Goal: Navigation & Orientation: Find specific page/section

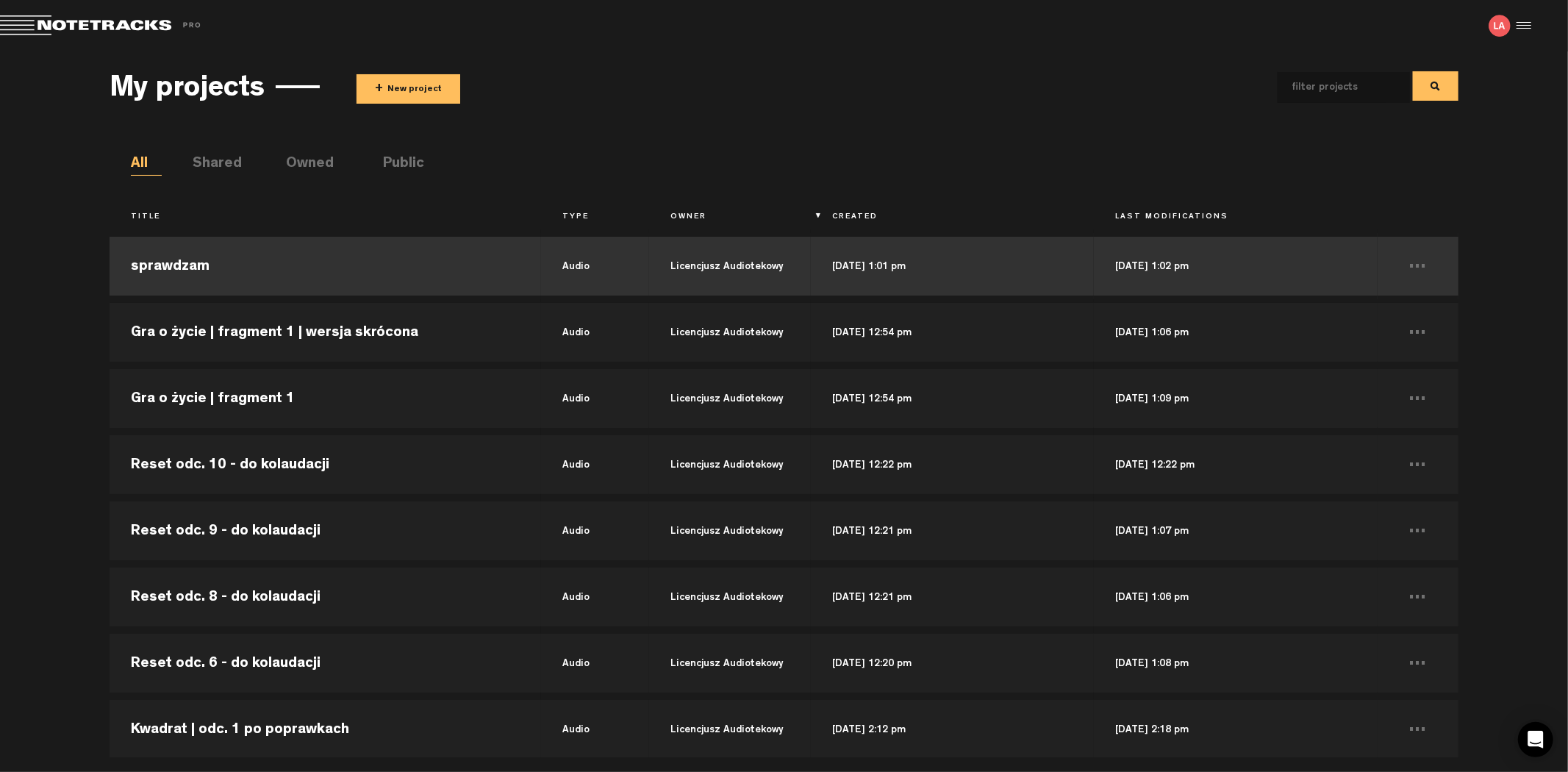
click at [313, 263] on td "sprawdzam" at bounding box center [324, 266] width 431 height 66
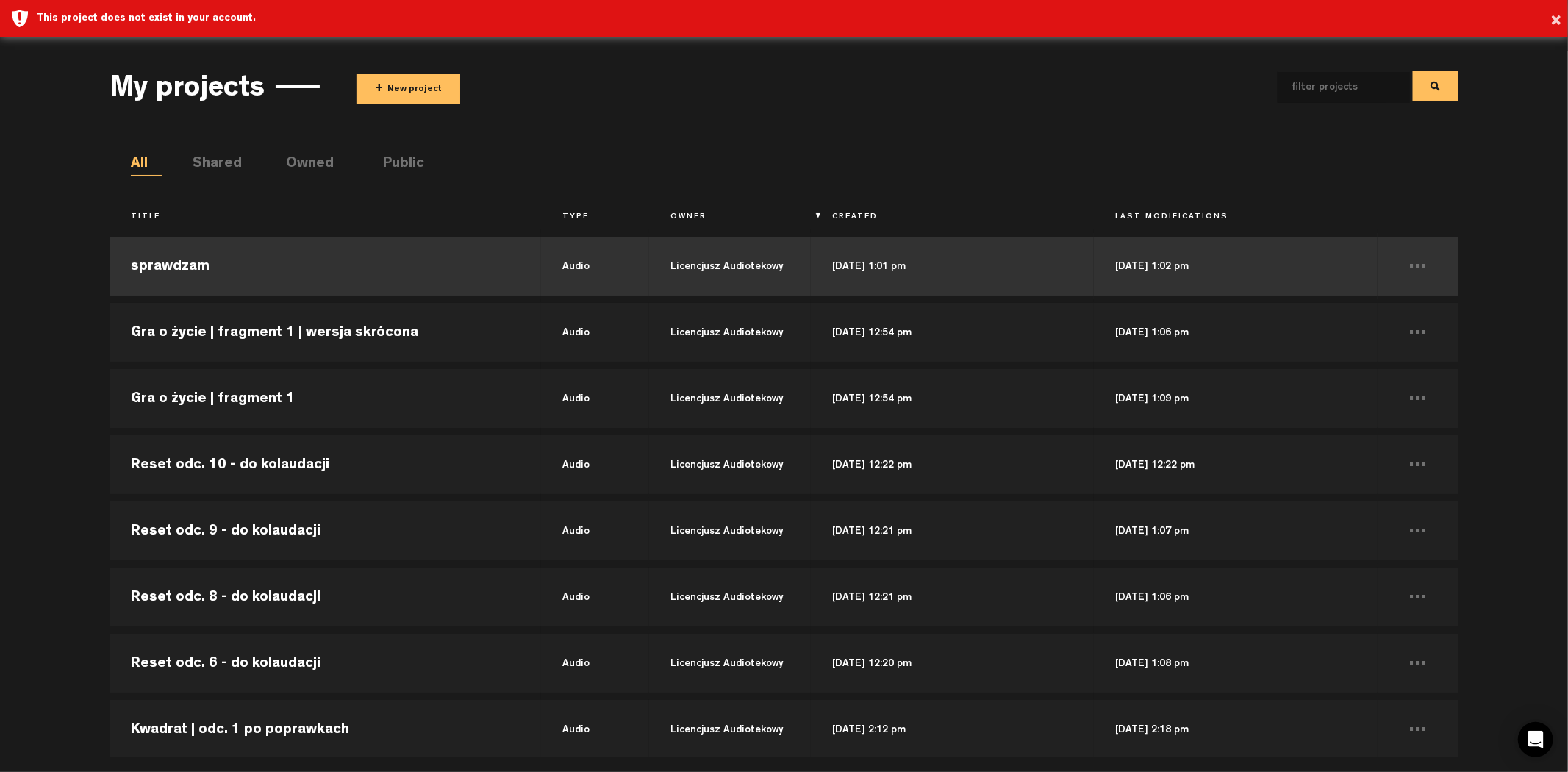
click at [331, 270] on td "sprawdzam" at bounding box center [324, 266] width 431 height 66
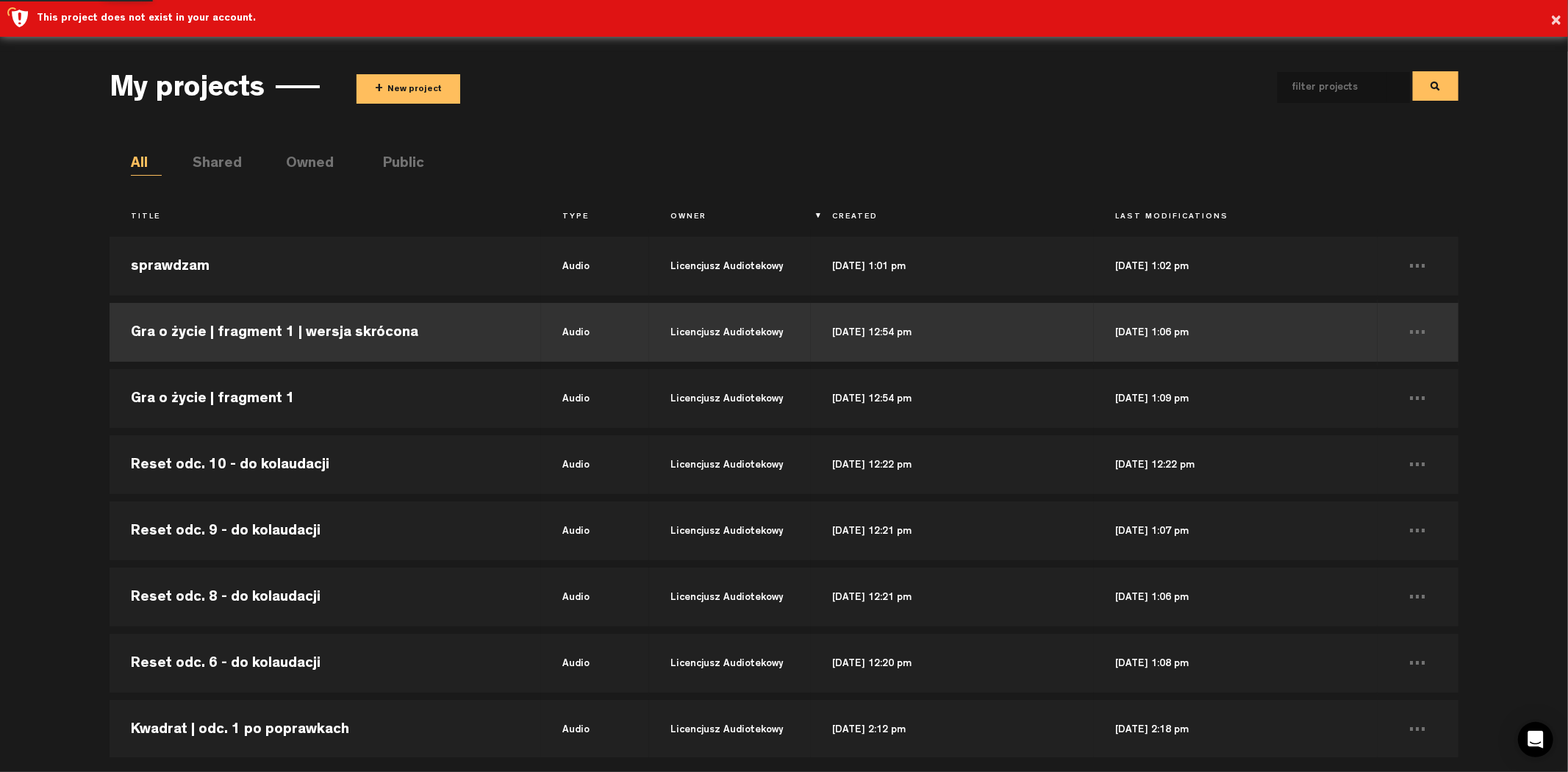
click at [335, 336] on td "Gra o życie | fragment 1 | wersja skrócona" at bounding box center [324, 332] width 431 height 66
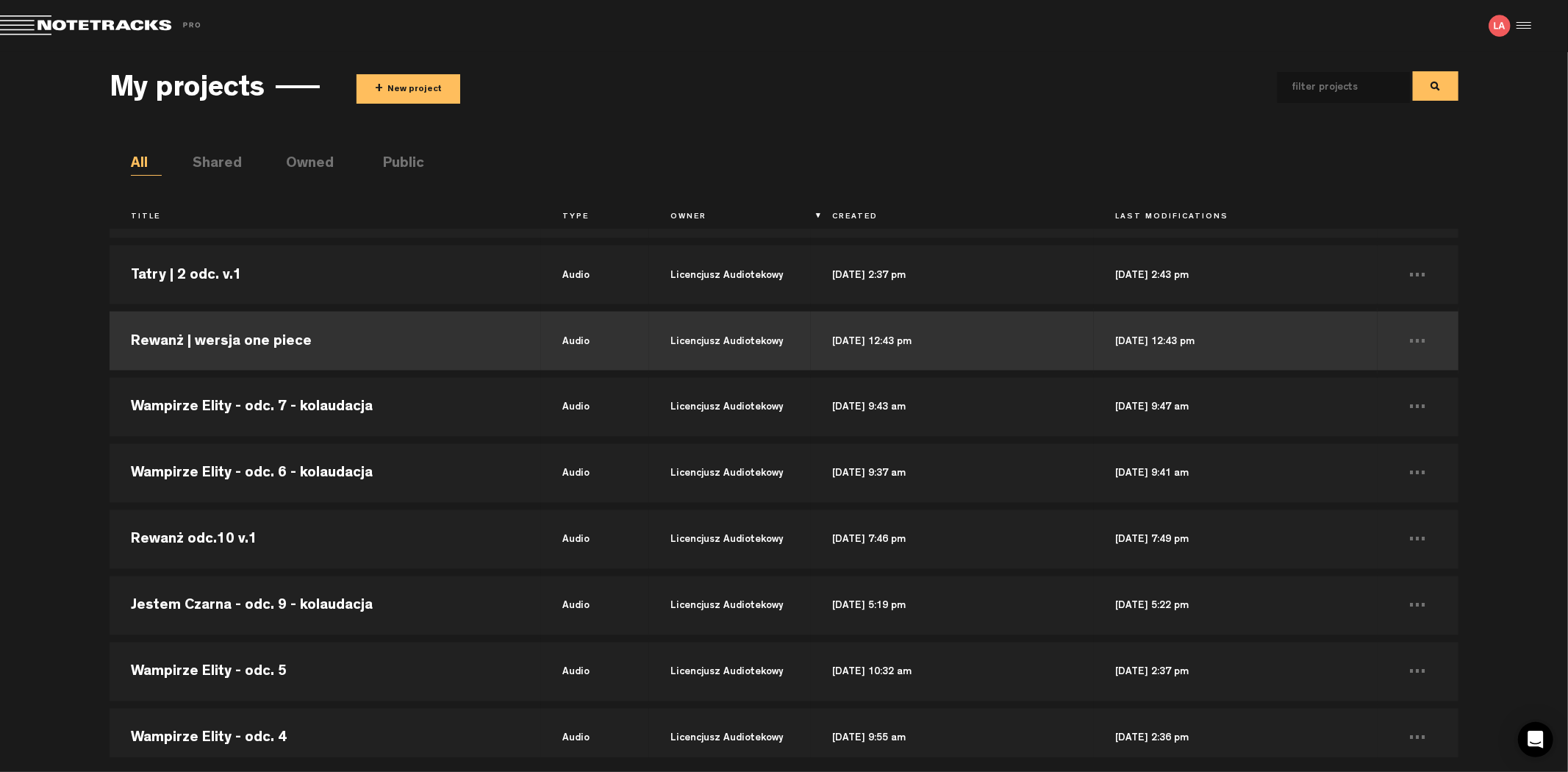
scroll to position [6949, 0]
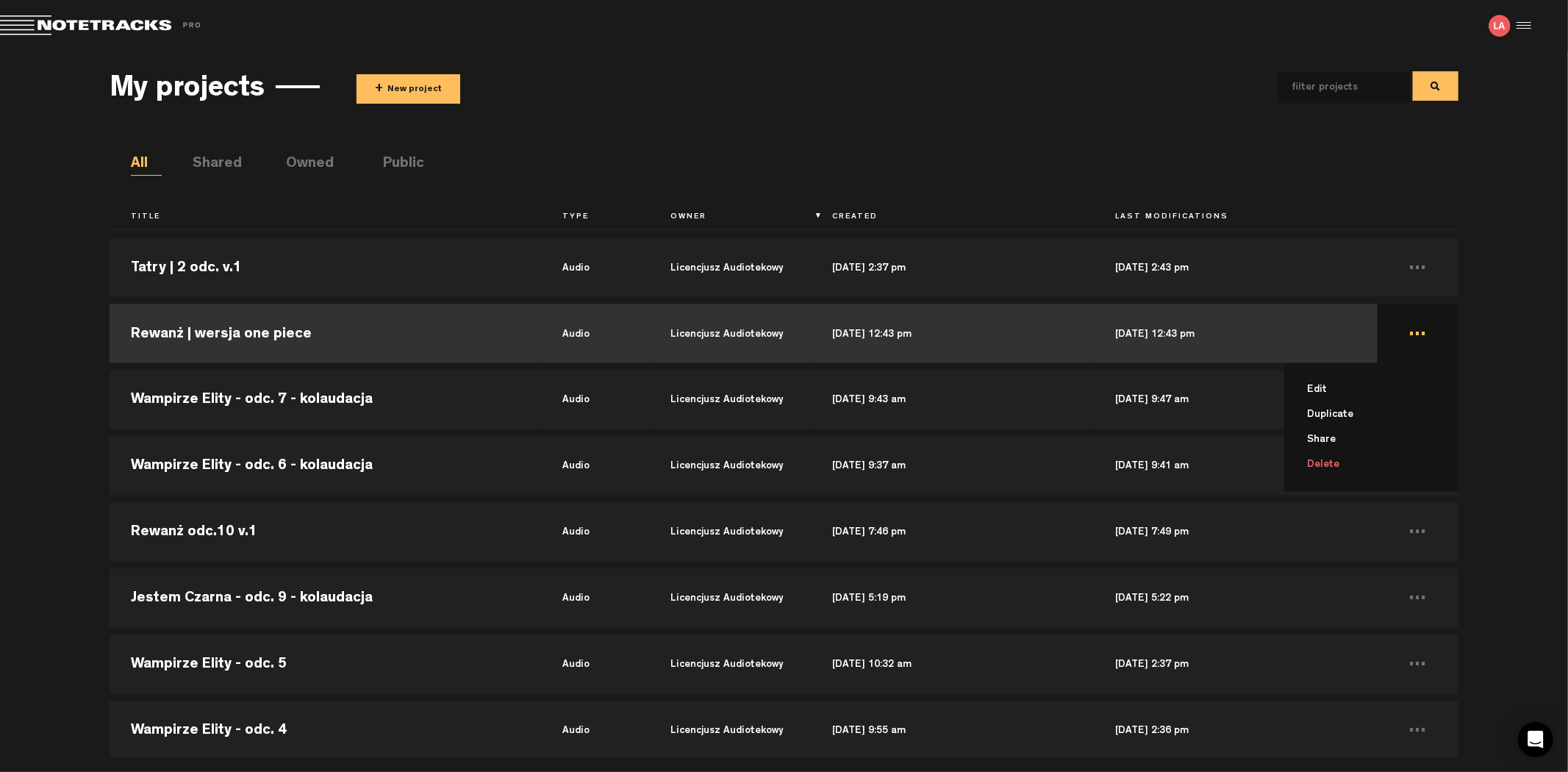
click at [1407, 336] on td "... Edit Duplicate Share Delete" at bounding box center [1418, 333] width 81 height 66
click at [1407, 336] on td "..." at bounding box center [1418, 333] width 81 height 66
click at [1320, 461] on li "Delete" at bounding box center [1381, 464] width 157 height 25
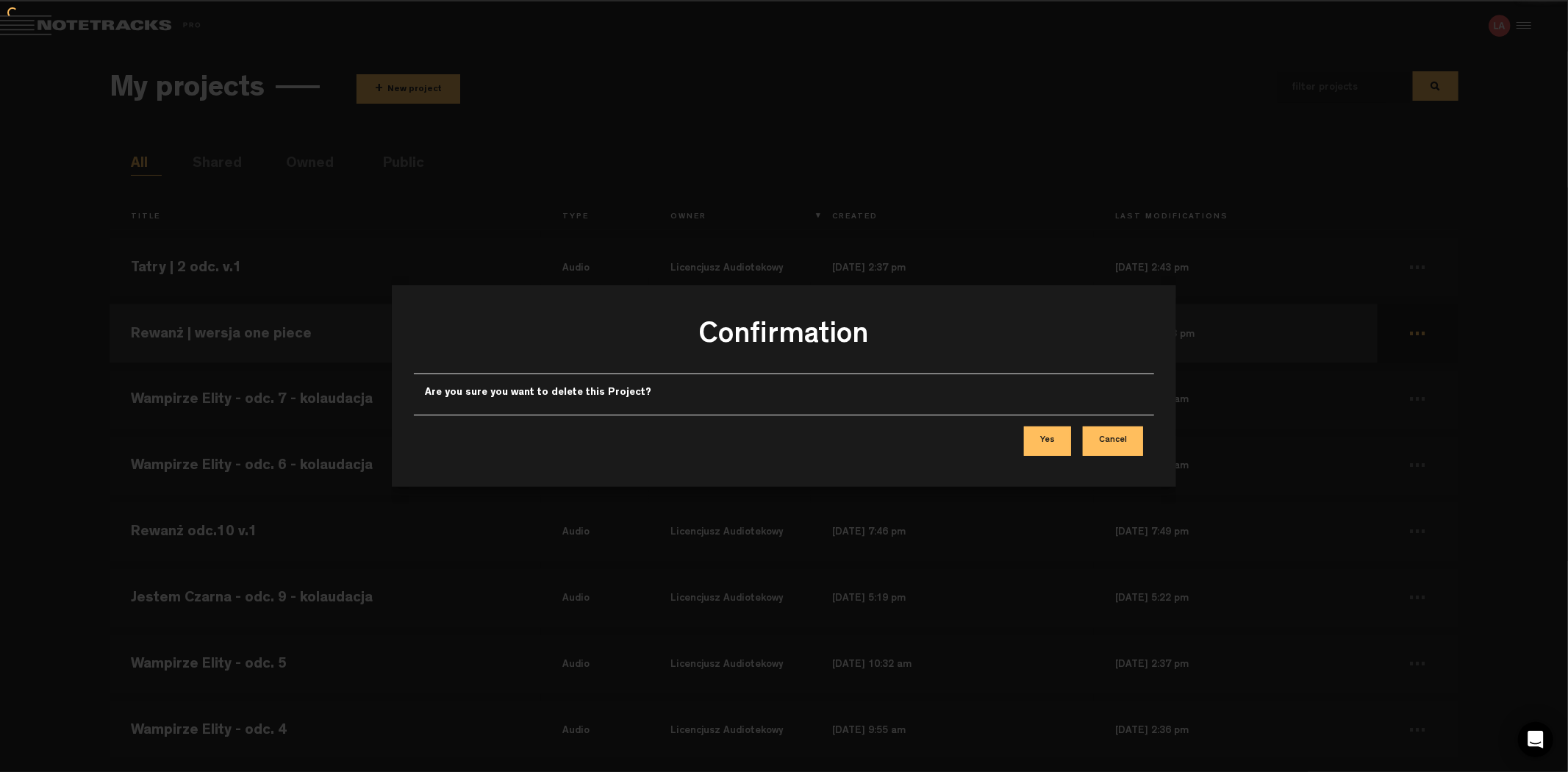
click at [1138, 445] on button "Cancel" at bounding box center [1113, 442] width 60 height 30
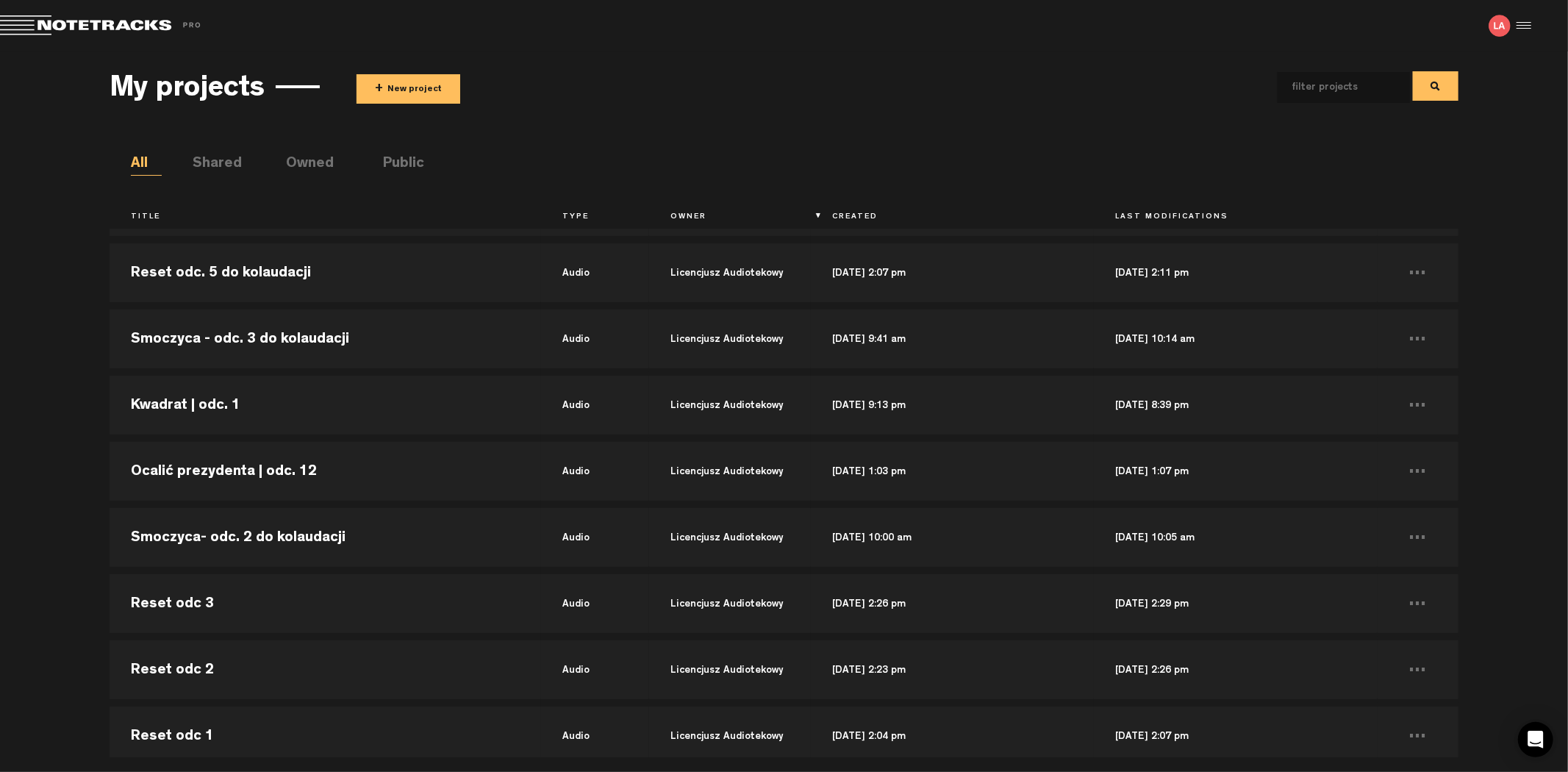
scroll to position [0, 0]
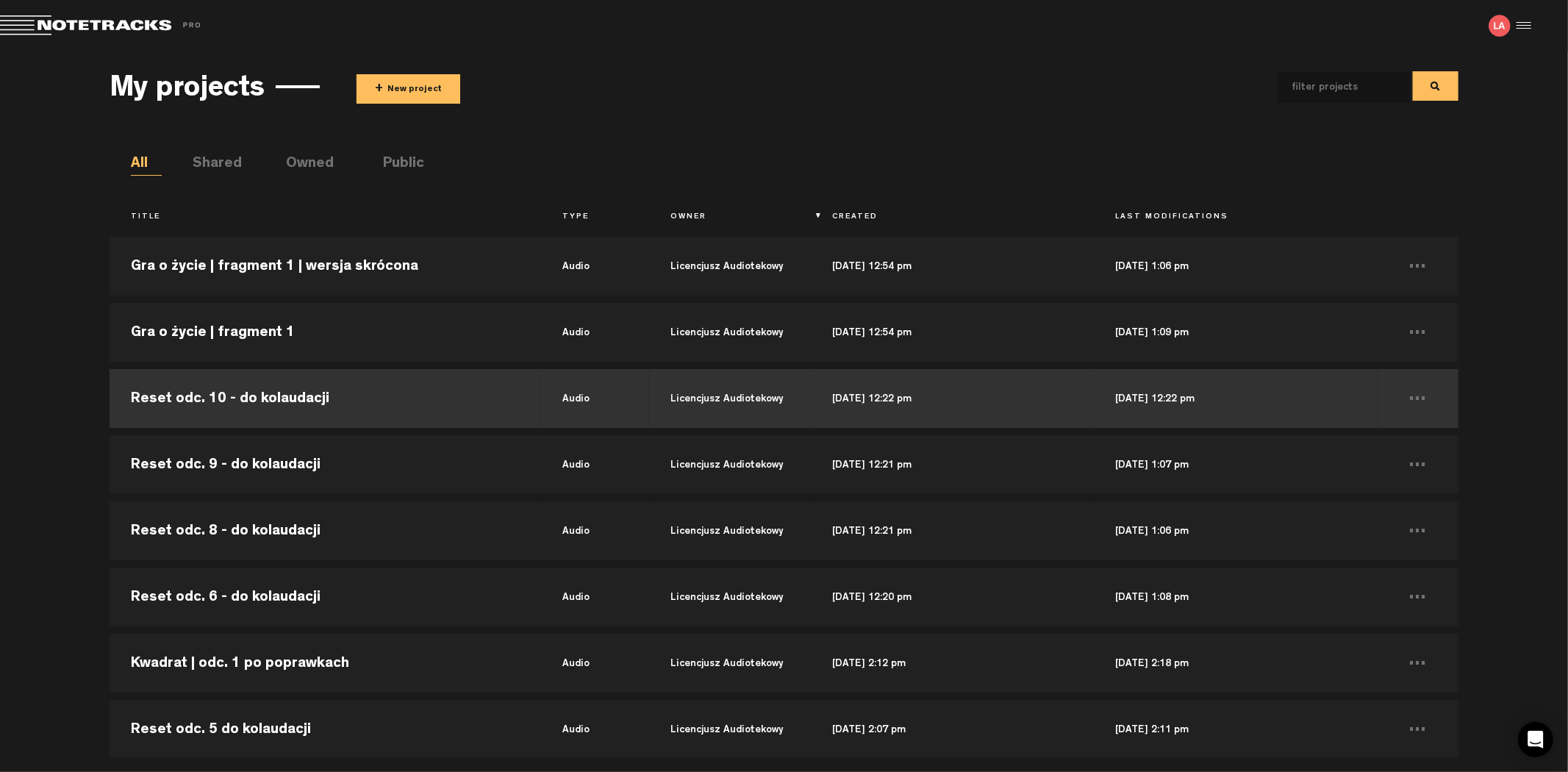
click at [295, 405] on td "Reset odc. 10 - do kolaudacji" at bounding box center [324, 398] width 431 height 66
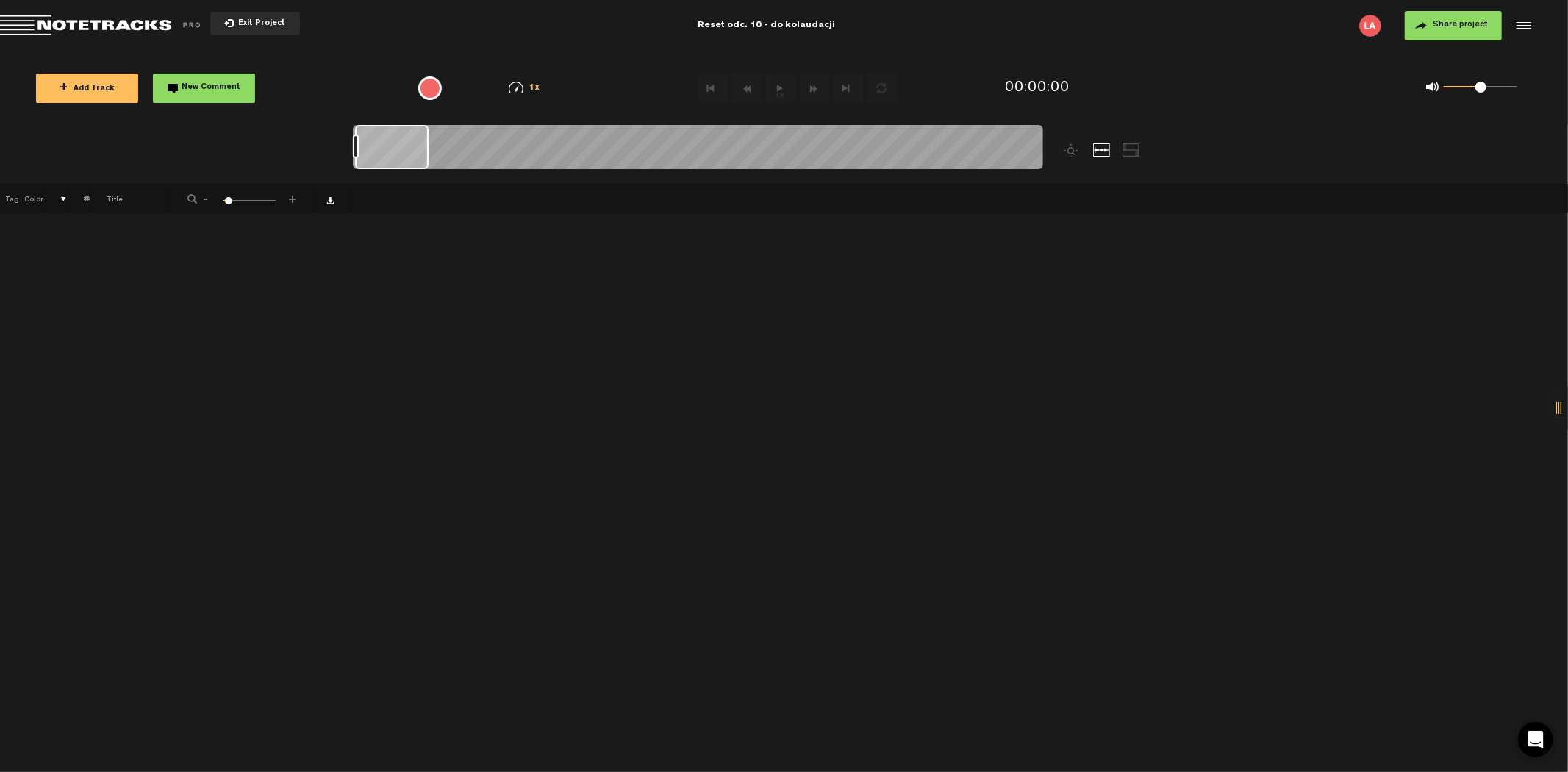
click at [260, 24] on span "Exit Project" at bounding box center [260, 24] width 52 height 8
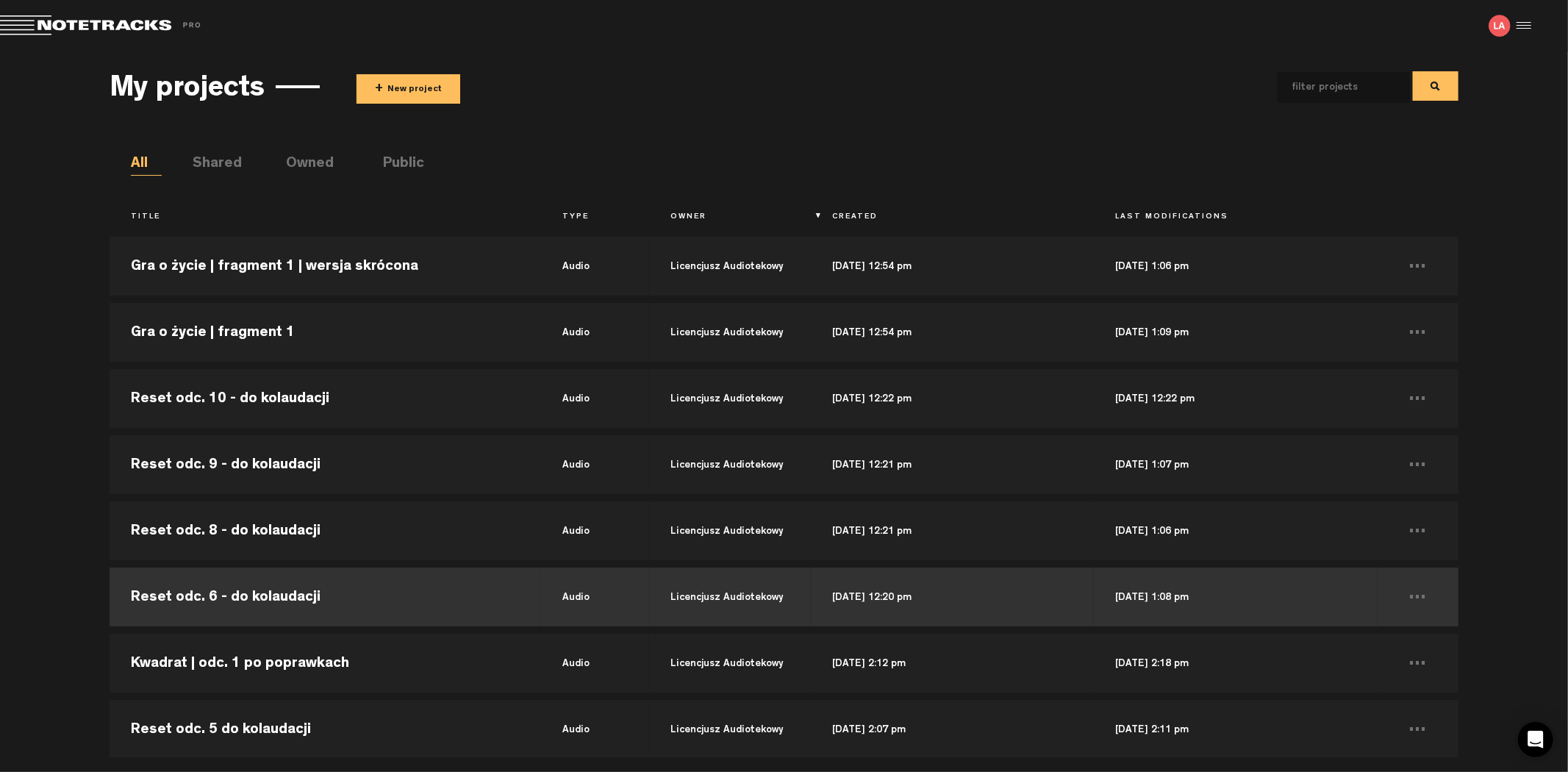
click at [304, 593] on td "Reset odc. 6 - do kolaudacji" at bounding box center [324, 596] width 431 height 66
